Goal: Information Seeking & Learning: Learn about a topic

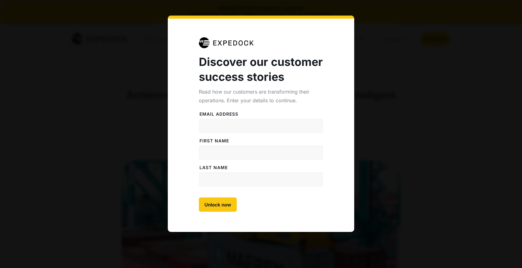
select select
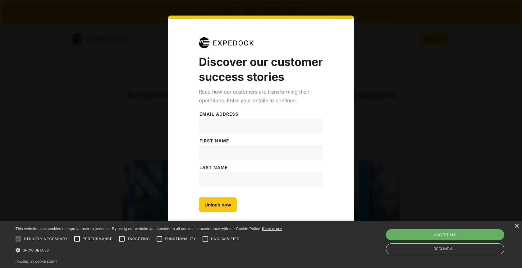
click at [451, 238] on div "Accept all" at bounding box center [445, 234] width 118 height 11
checkbox input "true"
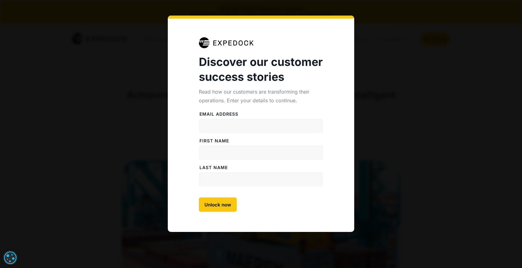
click at [388, 152] on div "Discover our customer success stories Read how our customers are transforming t…" at bounding box center [261, 139] width 522 height 278
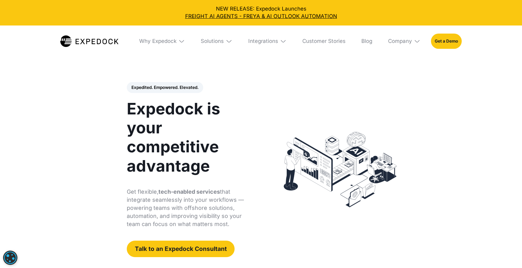
select select
click at [220, 41] on div "Solutions" at bounding box center [212, 41] width 23 height 7
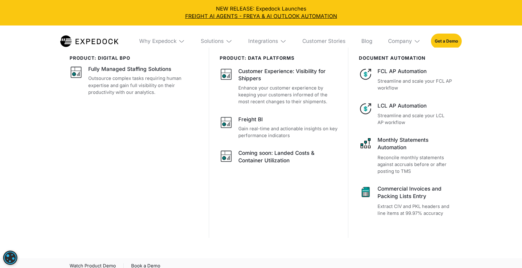
click at [229, 41] on img at bounding box center [229, 41] width 7 height 7
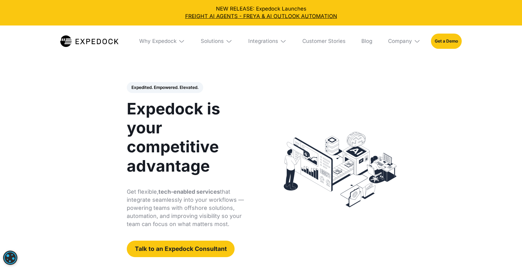
click at [229, 41] on img at bounding box center [229, 41] width 7 height 7
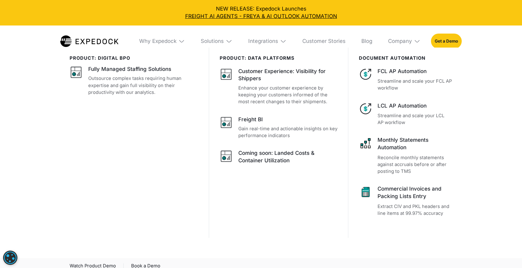
click at [229, 41] on img at bounding box center [229, 41] width 7 height 7
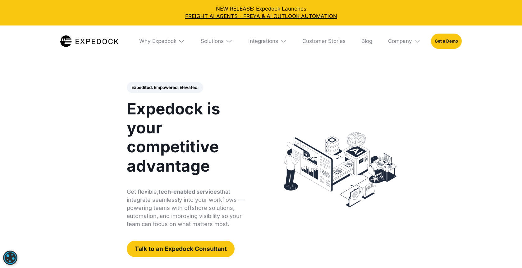
click at [440, 163] on header "Expedited. Empowered. Elevated. Automate Freight Document Extraction at 99.97% …" at bounding box center [261, 169] width 522 height 212
click at [441, 122] on header "Expedited. Empowered. Elevated. Automate Freight Document Extraction at 99.97% …" at bounding box center [261, 169] width 522 height 212
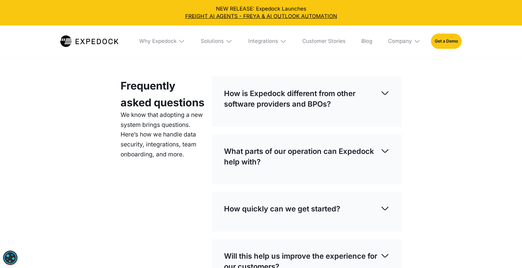
scroll to position [1781, 0]
click at [383, 88] on img at bounding box center [384, 92] width 9 height 9
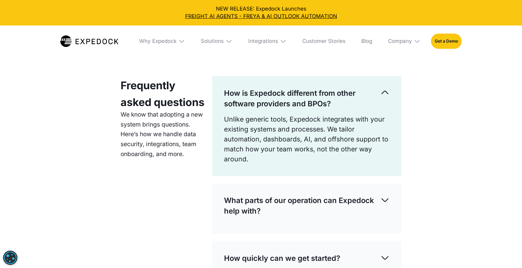
click at [383, 88] on img at bounding box center [384, 92] width 9 height 9
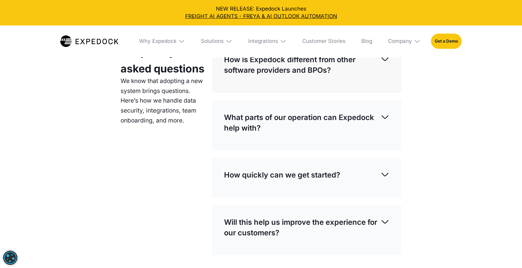
scroll to position [1815, 0]
click at [458, 157] on div "Frequently asked questions We know that adopting a new system brings questions.…" at bounding box center [261, 161] width 522 height 274
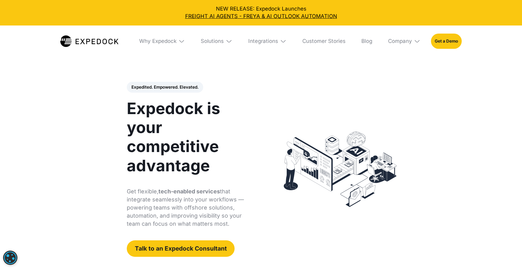
scroll to position [0, 0]
click at [172, 40] on div "Why Expedock" at bounding box center [157, 41] width 37 height 7
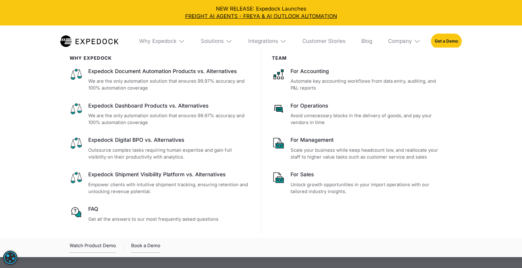
click at [224, 39] on div "Solutions" at bounding box center [216, 41] width 42 height 32
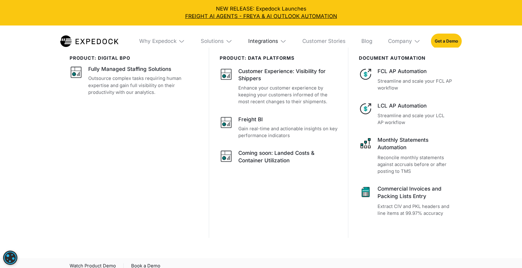
click at [265, 44] on div "Integrations" at bounding box center [263, 41] width 30 height 7
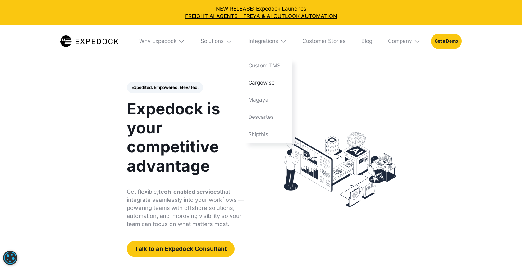
click at [258, 79] on link "Cargowise" at bounding box center [267, 82] width 49 height 17
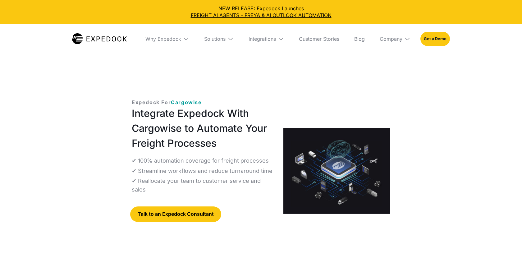
select select
click at [311, 40] on link "Customer Stories" at bounding box center [319, 39] width 50 height 30
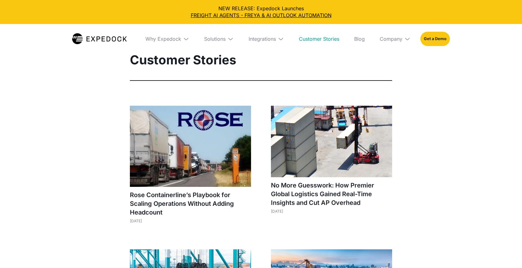
select select
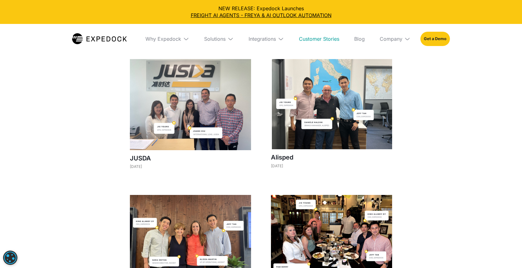
scroll to position [465, 0]
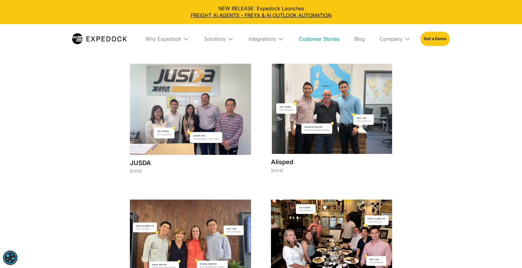
click at [261, 187] on div "Rose Containerline’s Playbook for Scaling Operations Without Adding Headcount J…" at bounding box center [261, 27] width 262 height 773
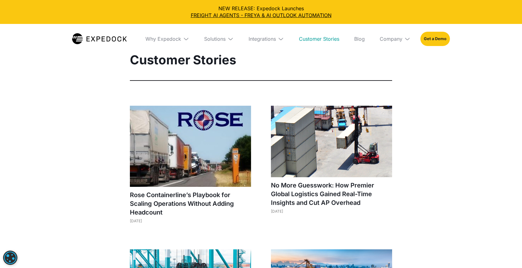
scroll to position [0, 0]
